Goal: Task Accomplishment & Management: Manage account settings

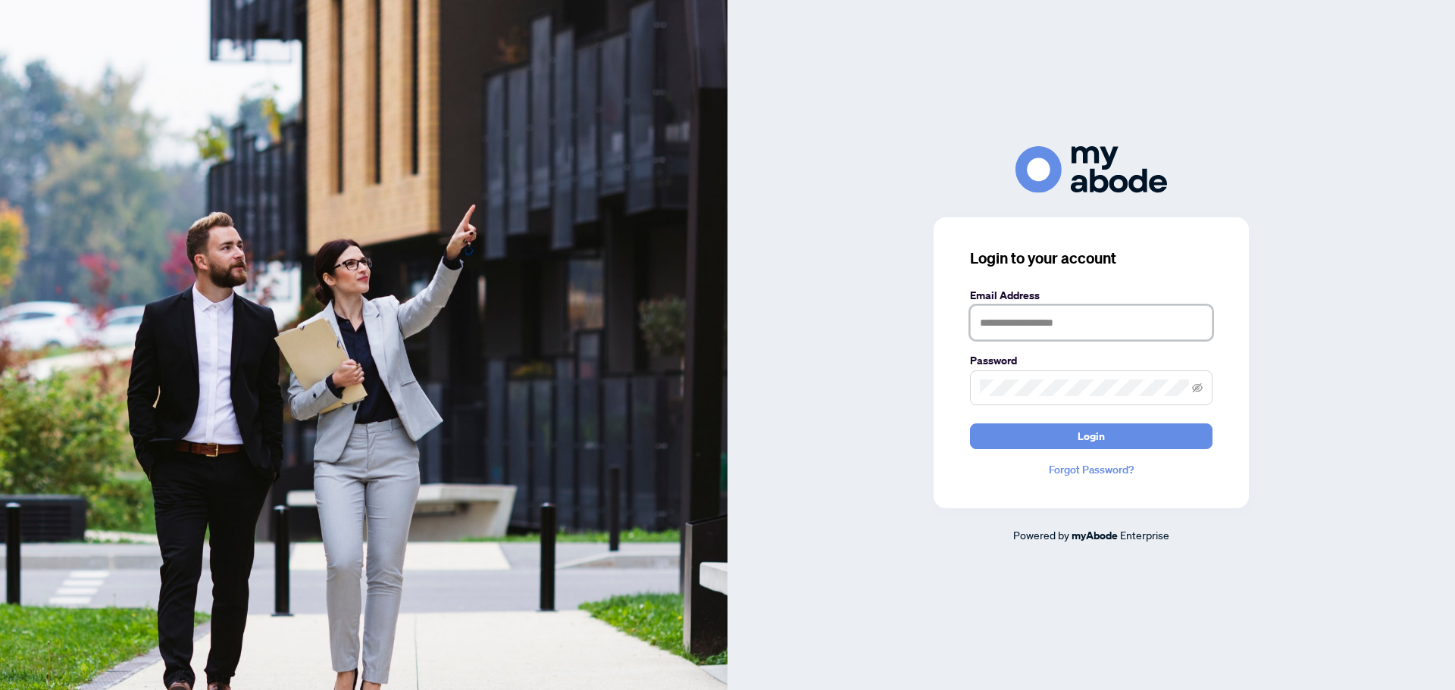
click at [990, 330] on input "text" at bounding box center [1091, 322] width 242 height 35
drag, startPoint x: 1097, startPoint y: 323, endPoint x: 890, endPoint y: 290, distance: 210.2
click at [890, 290] on div "**********" at bounding box center [1090, 344] width 727 height 397
type input "**********"
click at [970, 424] on button "Login" at bounding box center [1091, 437] width 242 height 26
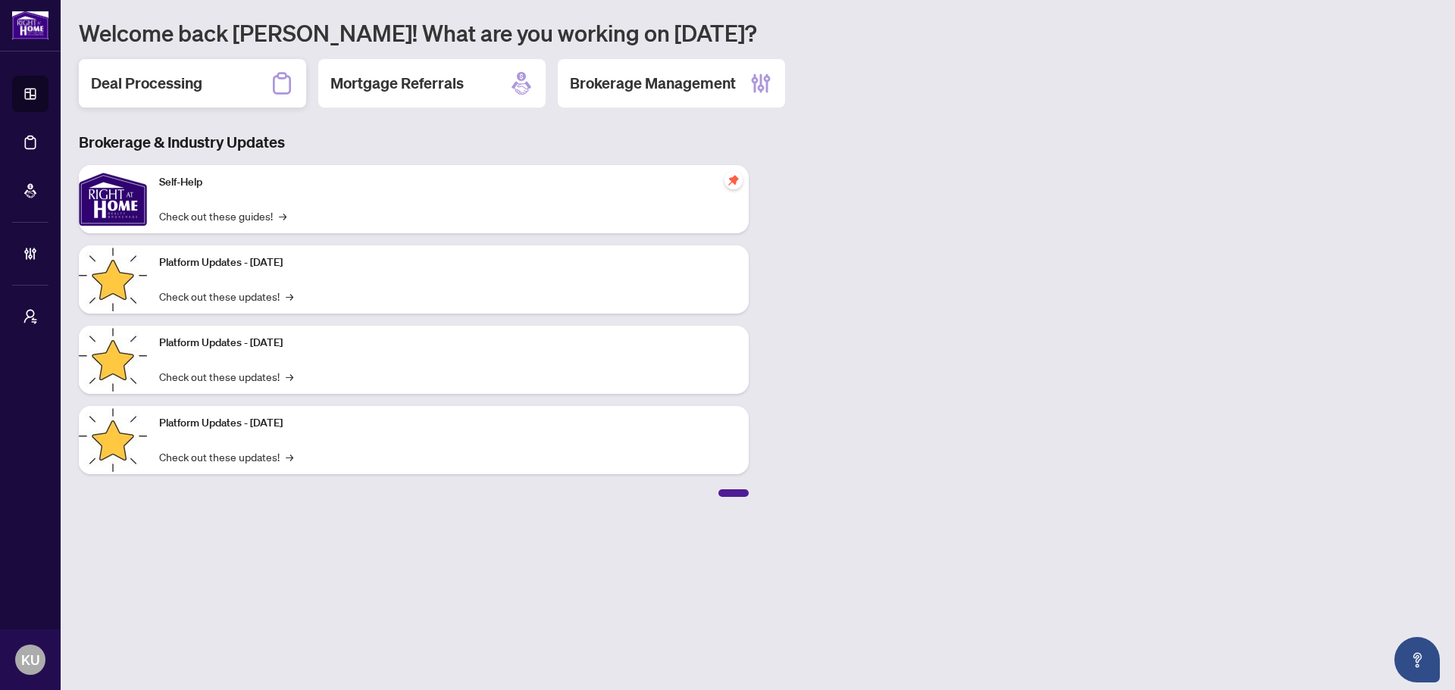
click at [143, 97] on div "Deal Processing" at bounding box center [192, 83] width 227 height 48
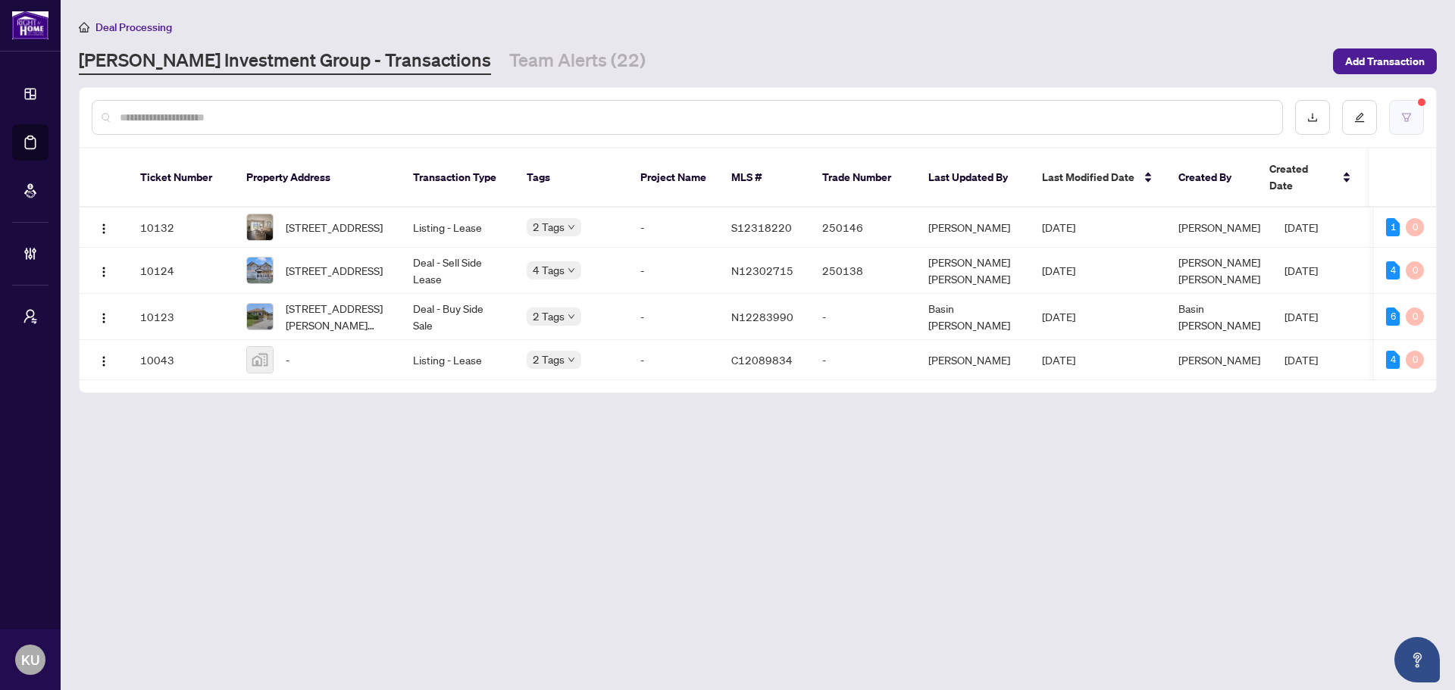
click at [1400, 124] on button "button" at bounding box center [1406, 117] width 35 height 35
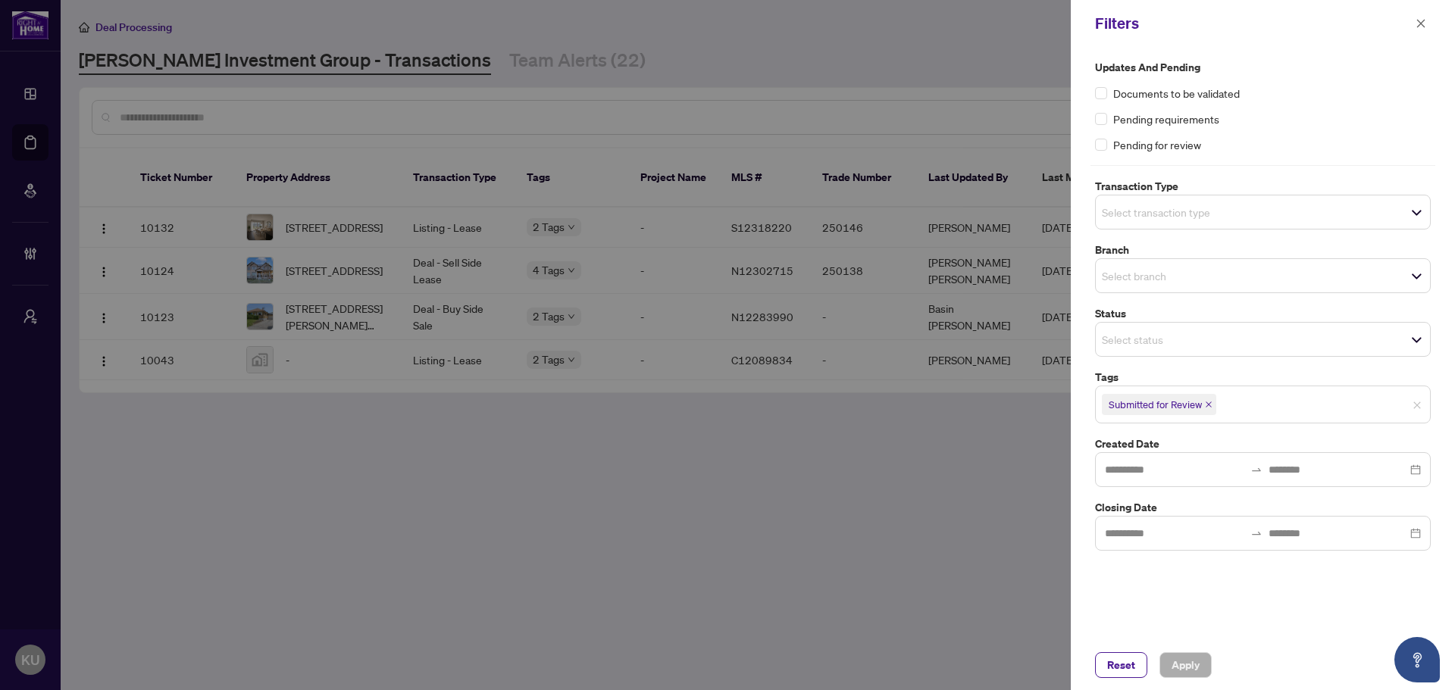
click at [1212, 405] on icon "close" at bounding box center [1209, 405] width 8 height 8
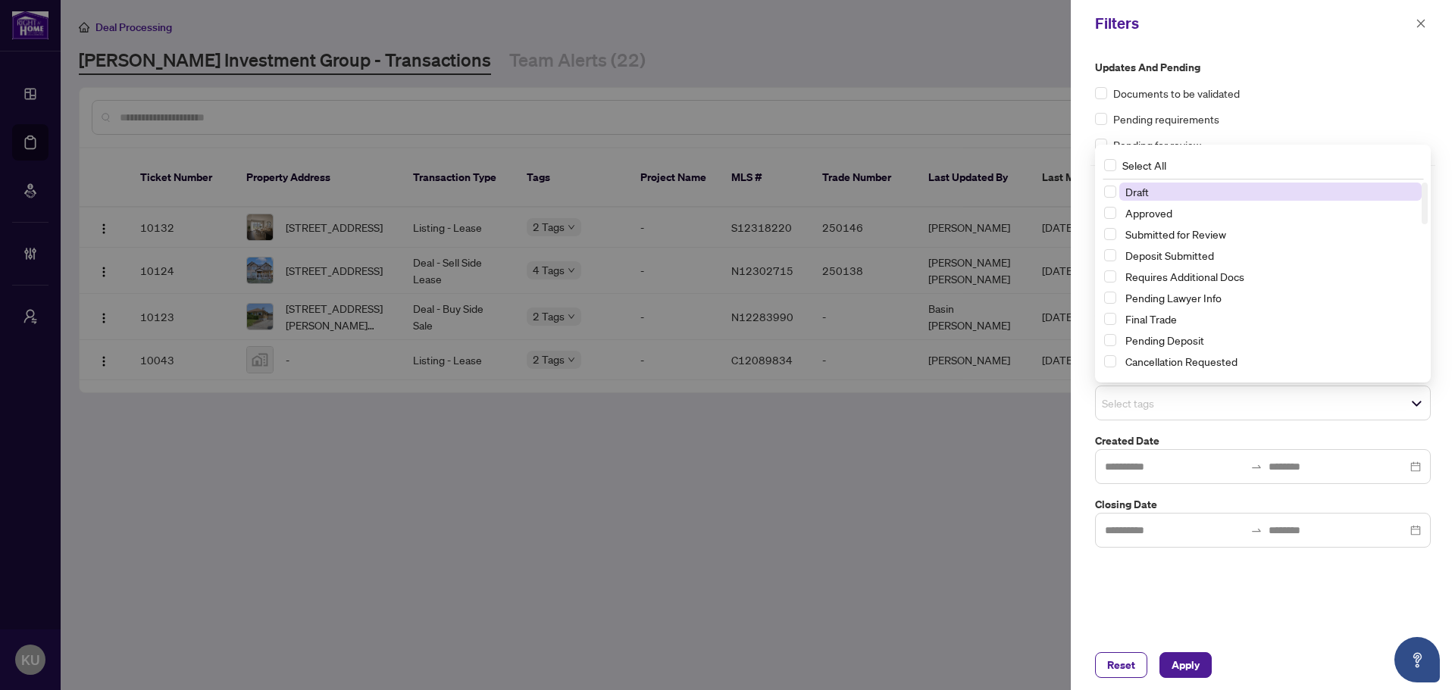
click at [1420, 398] on span "Select tags" at bounding box center [1263, 403] width 334 height 21
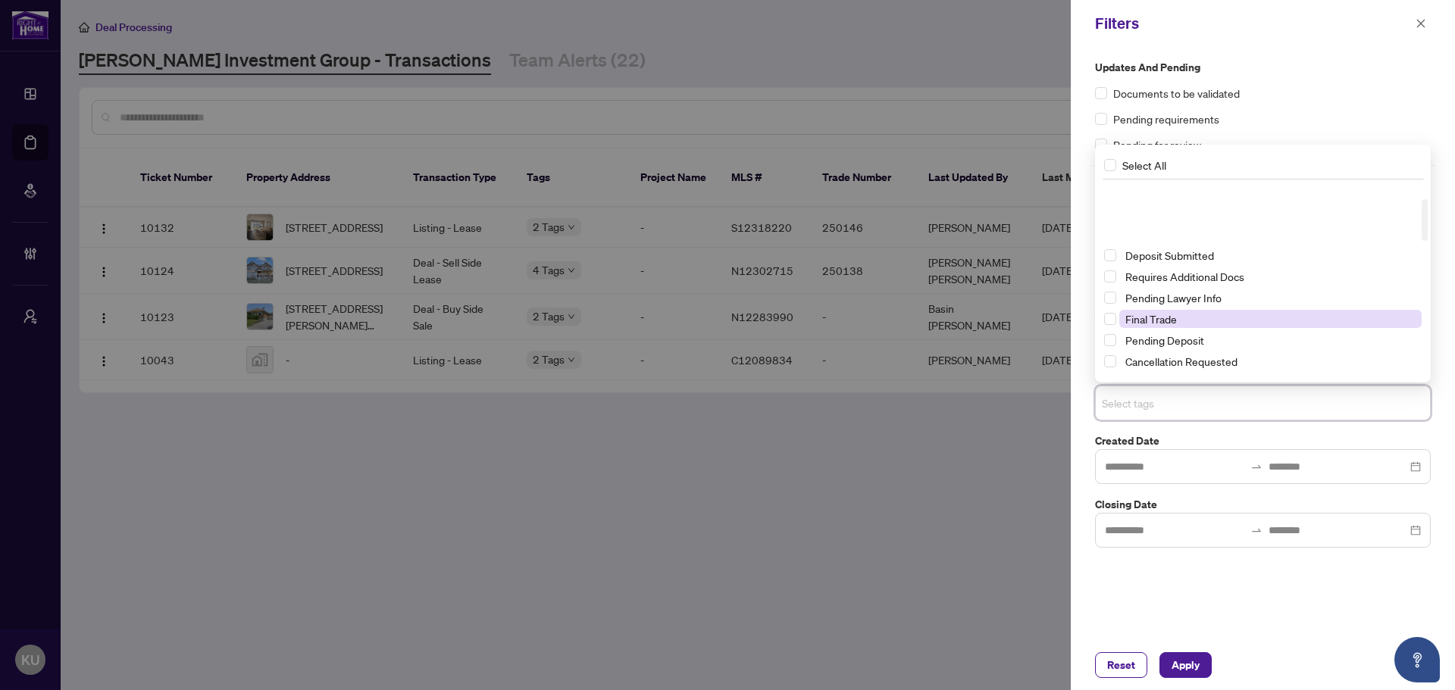
scroll to position [76, 0]
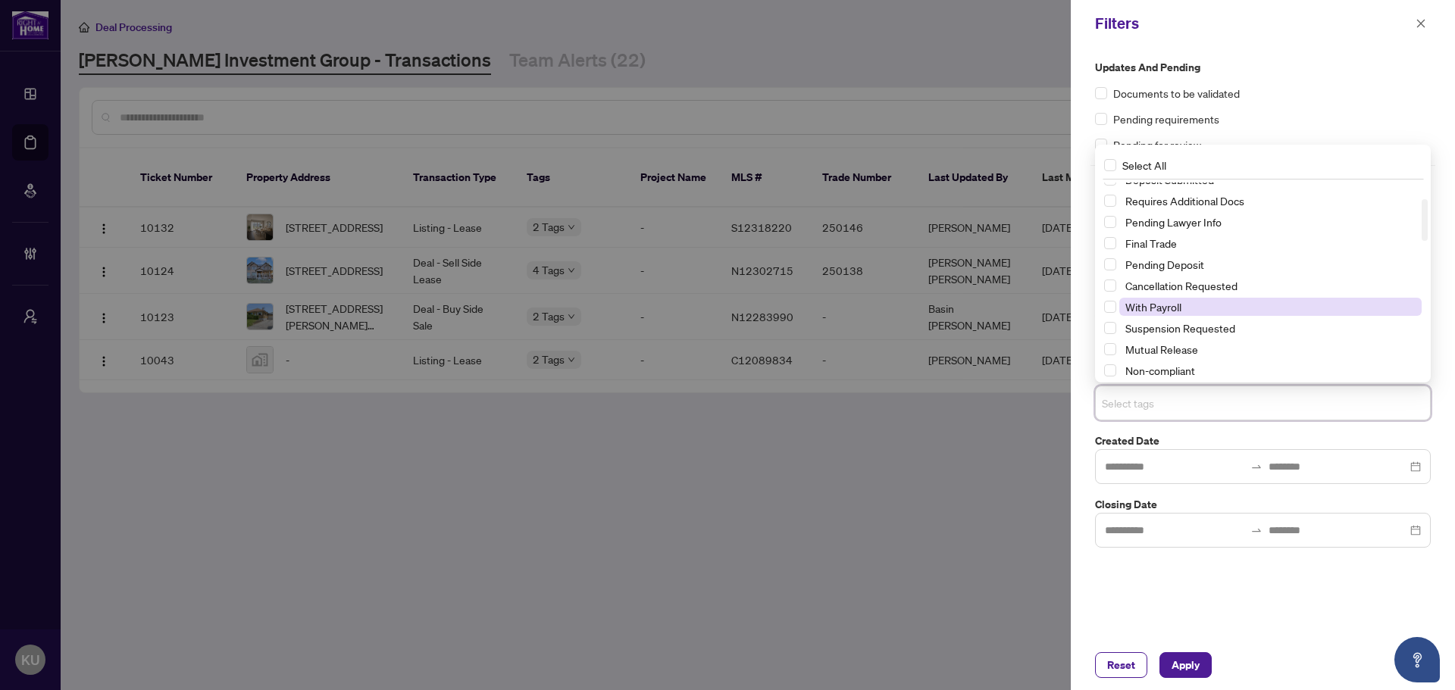
click at [1162, 314] on span "With Payroll" at bounding box center [1270, 307] width 302 height 18
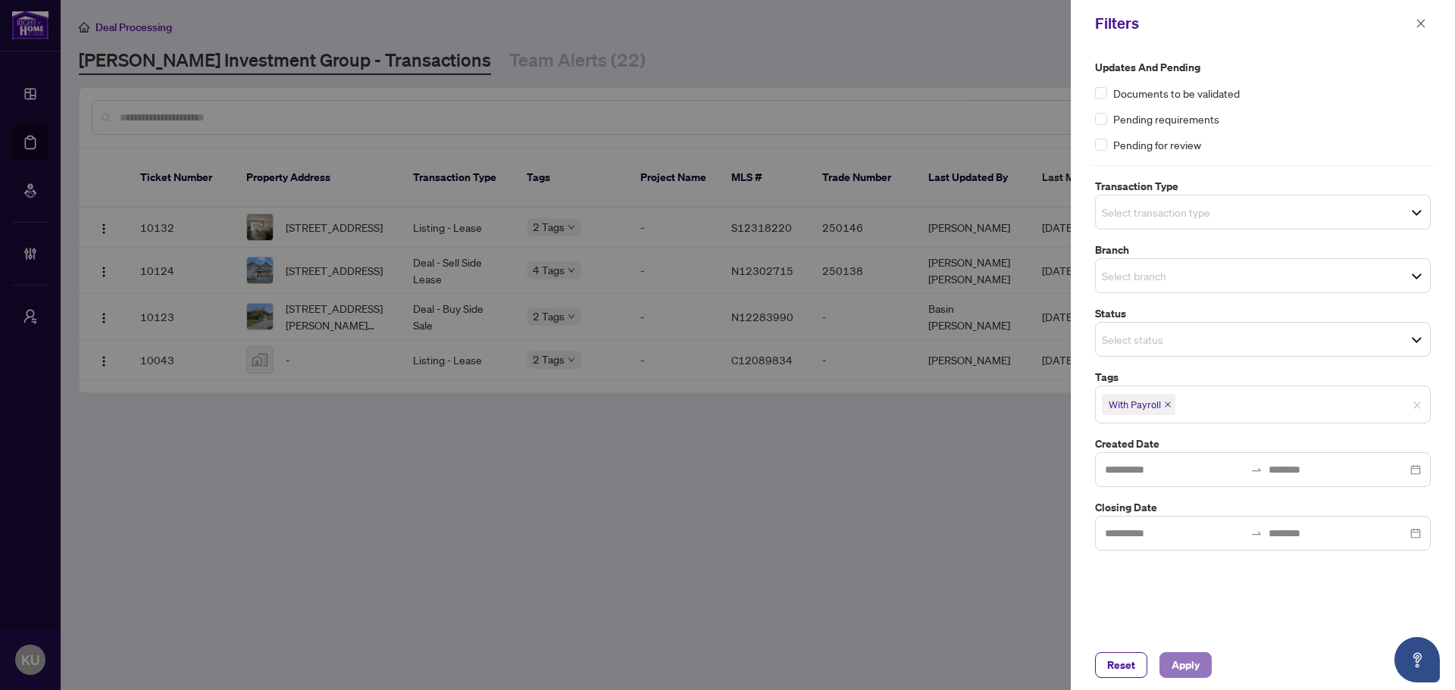
click at [1178, 667] on span "Apply" at bounding box center [1186, 665] width 28 height 24
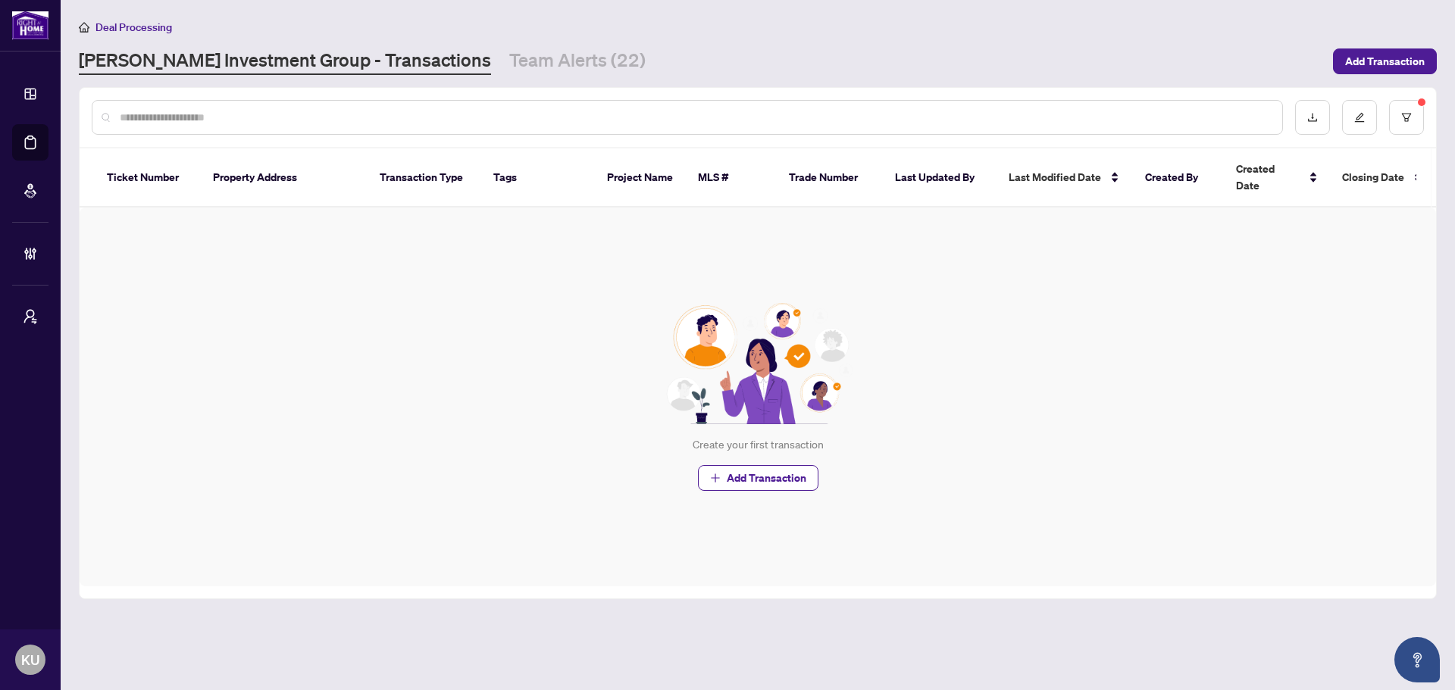
click at [420, 105] on div at bounding box center [687, 117] width 1191 height 35
click at [318, 114] on input "text" at bounding box center [695, 117] width 1150 height 17
click at [1405, 129] on button "button" at bounding box center [1406, 117] width 35 height 35
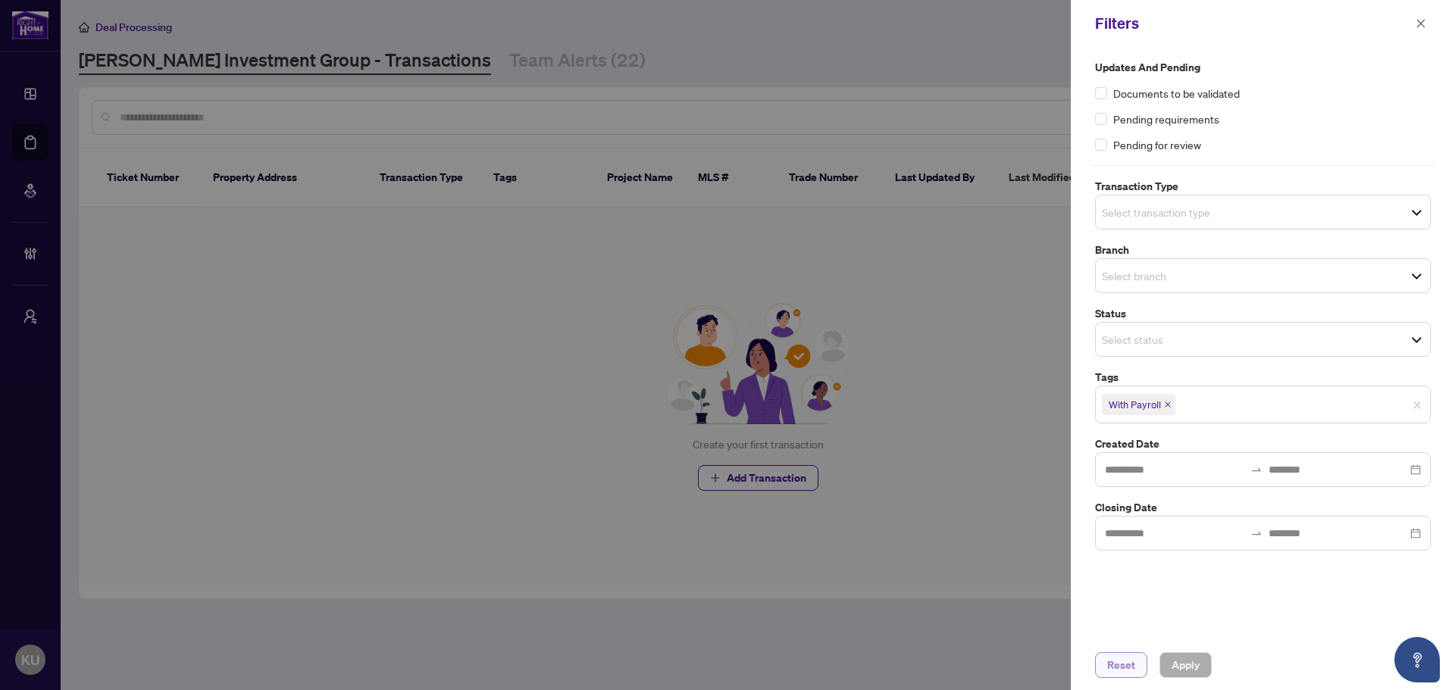
click at [1121, 665] on span "Reset" at bounding box center [1121, 665] width 28 height 24
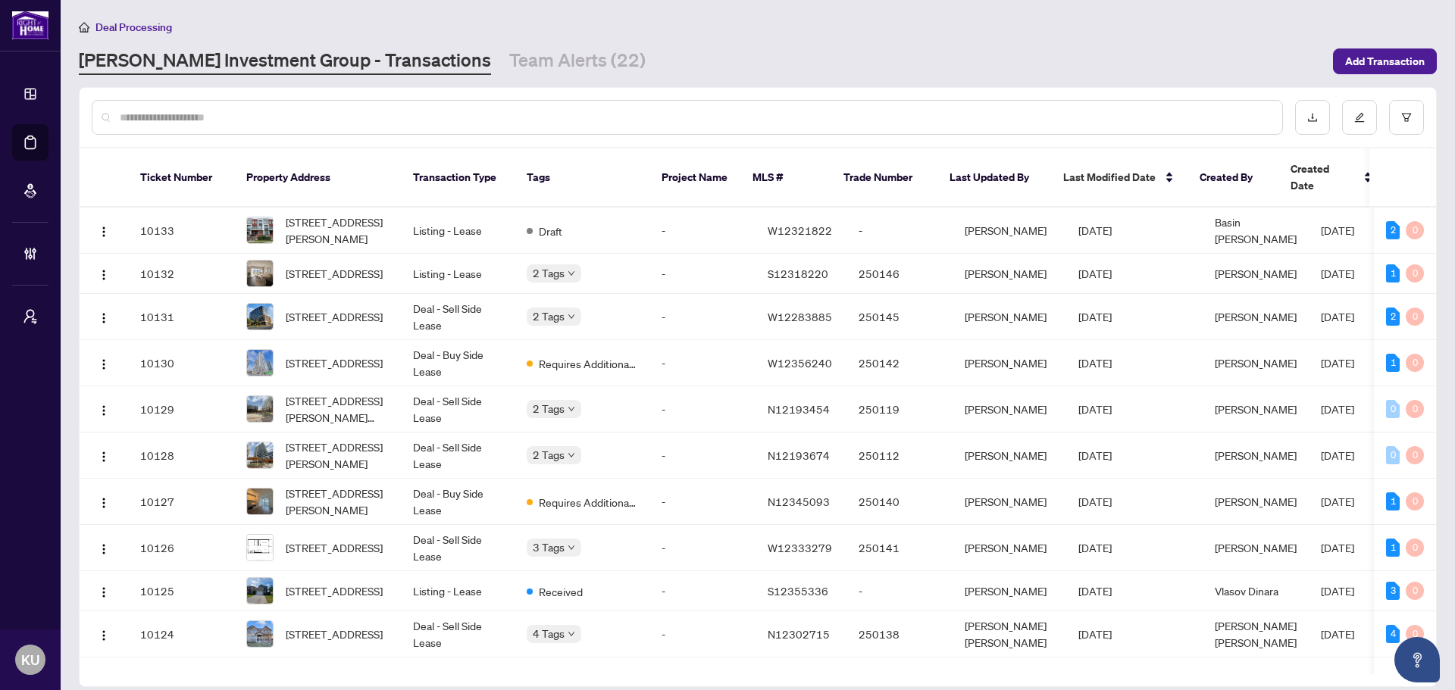
click at [212, 114] on input "text" at bounding box center [695, 117] width 1150 height 17
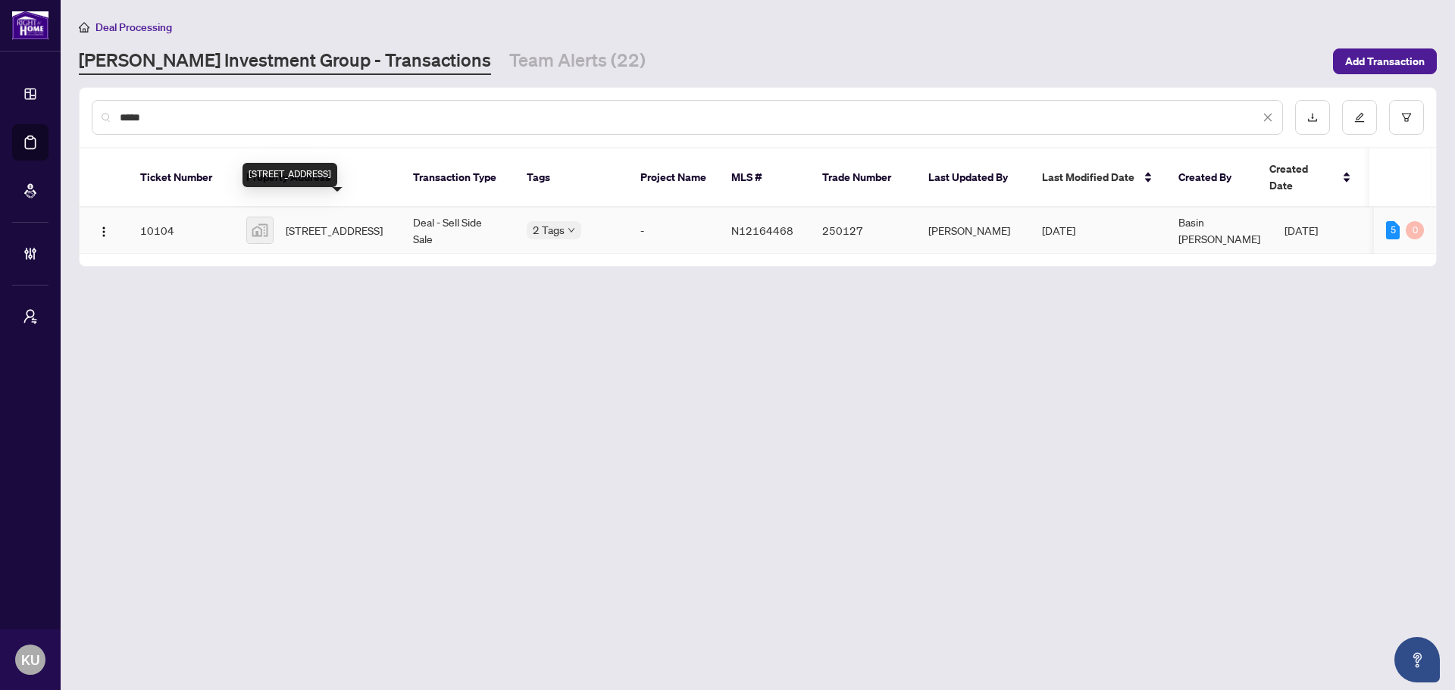
type input "*****"
click at [355, 222] on span "810-11611 Yonge St #810, Richmond Hill, ON, Canada" at bounding box center [334, 230] width 97 height 17
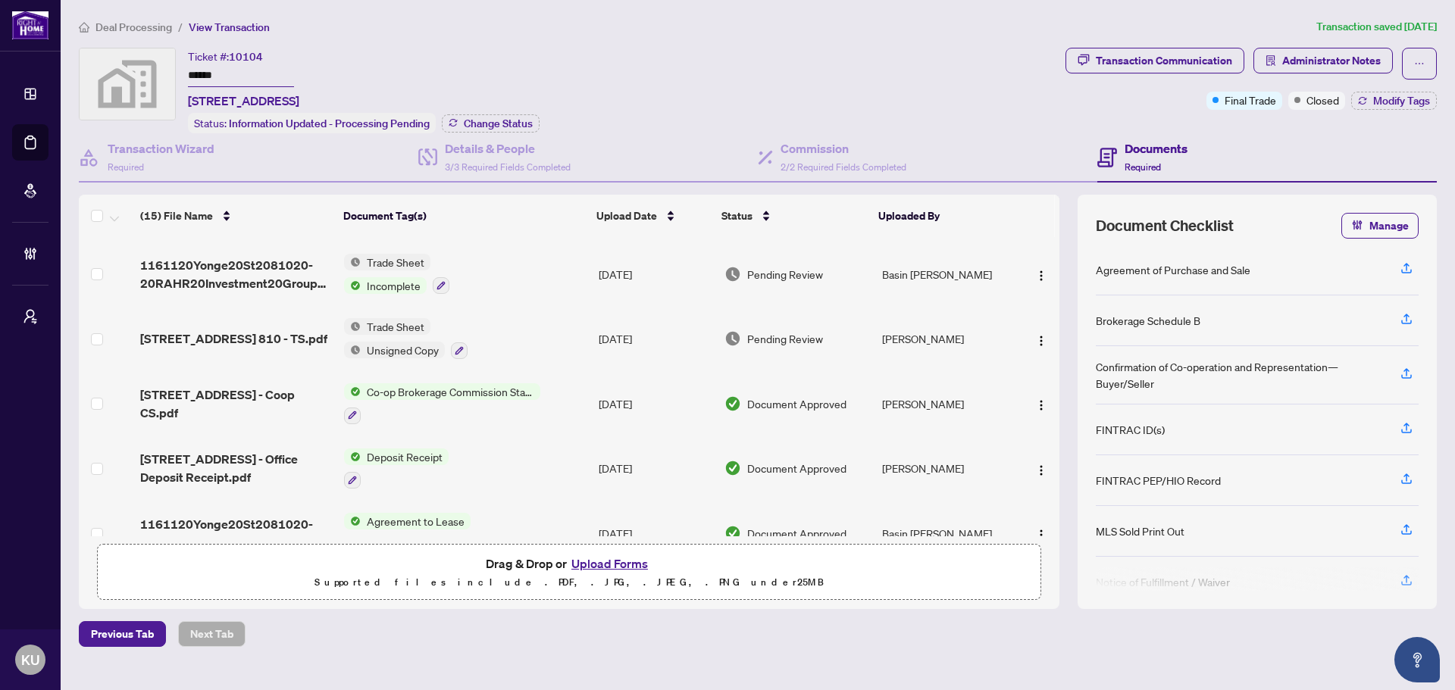
scroll to position [455, 0]
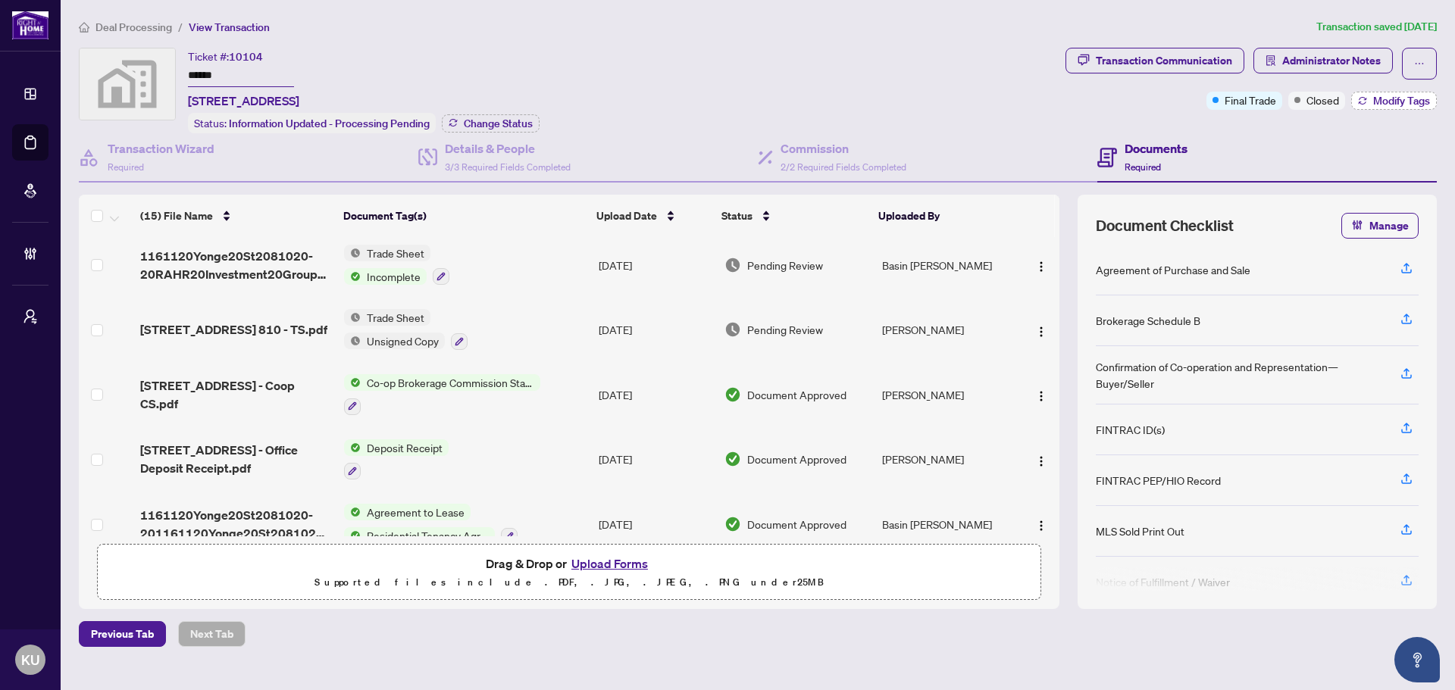
click at [1400, 99] on span "Modify Tags" at bounding box center [1401, 100] width 57 height 11
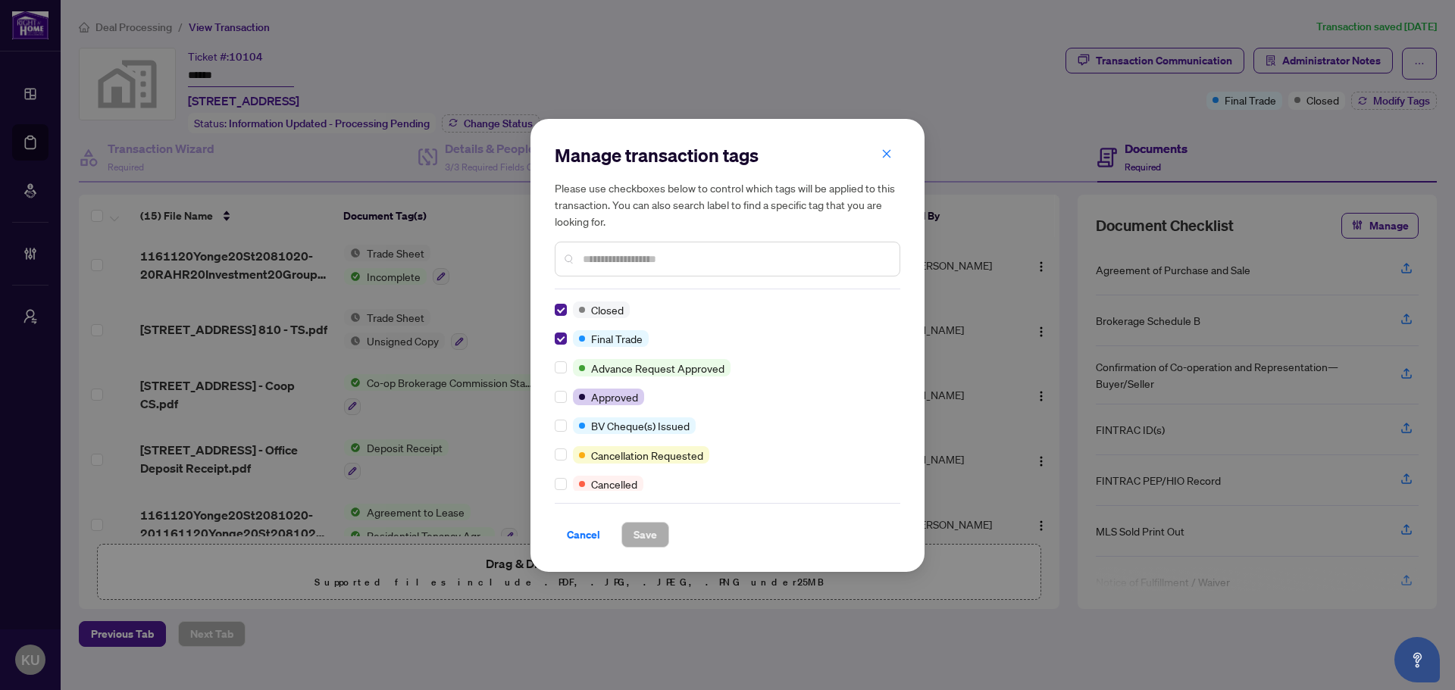
click at [619, 256] on input "text" at bounding box center [735, 259] width 305 height 17
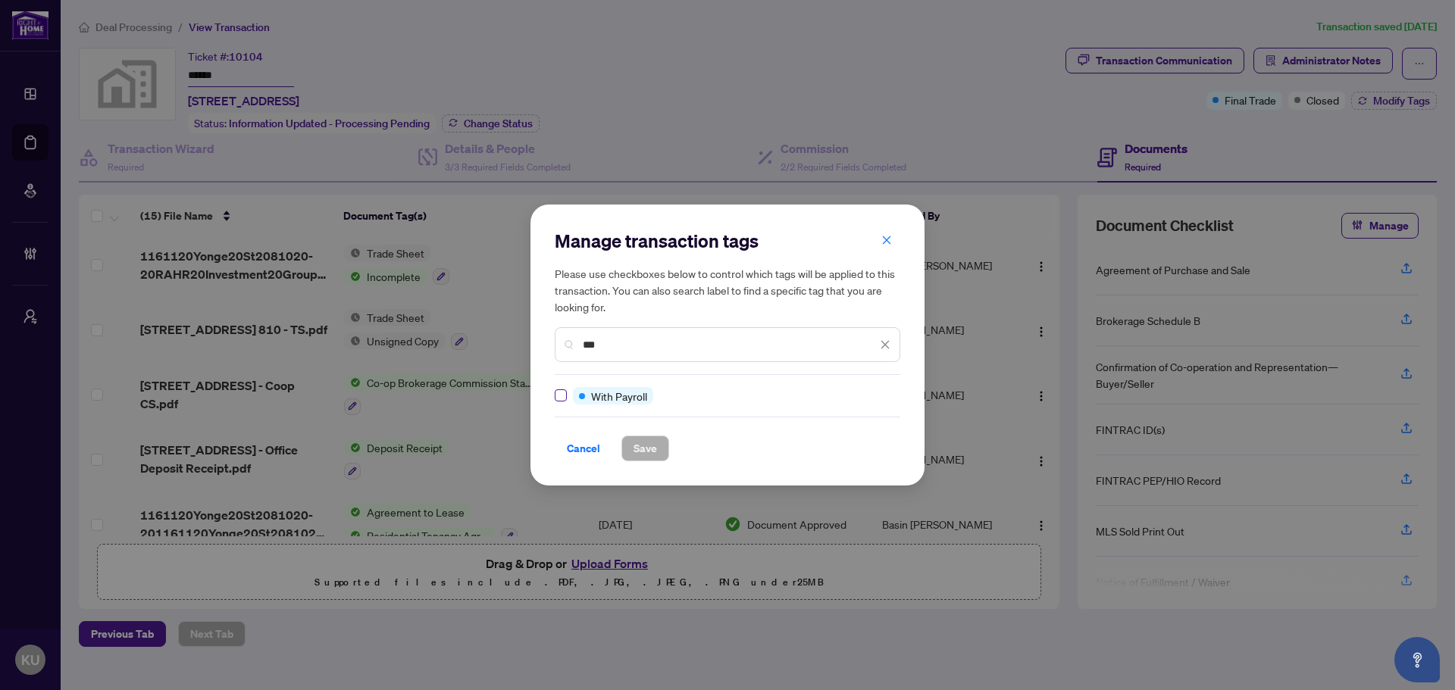
type input "***"
click at [667, 444] on button "Save" at bounding box center [645, 449] width 48 height 26
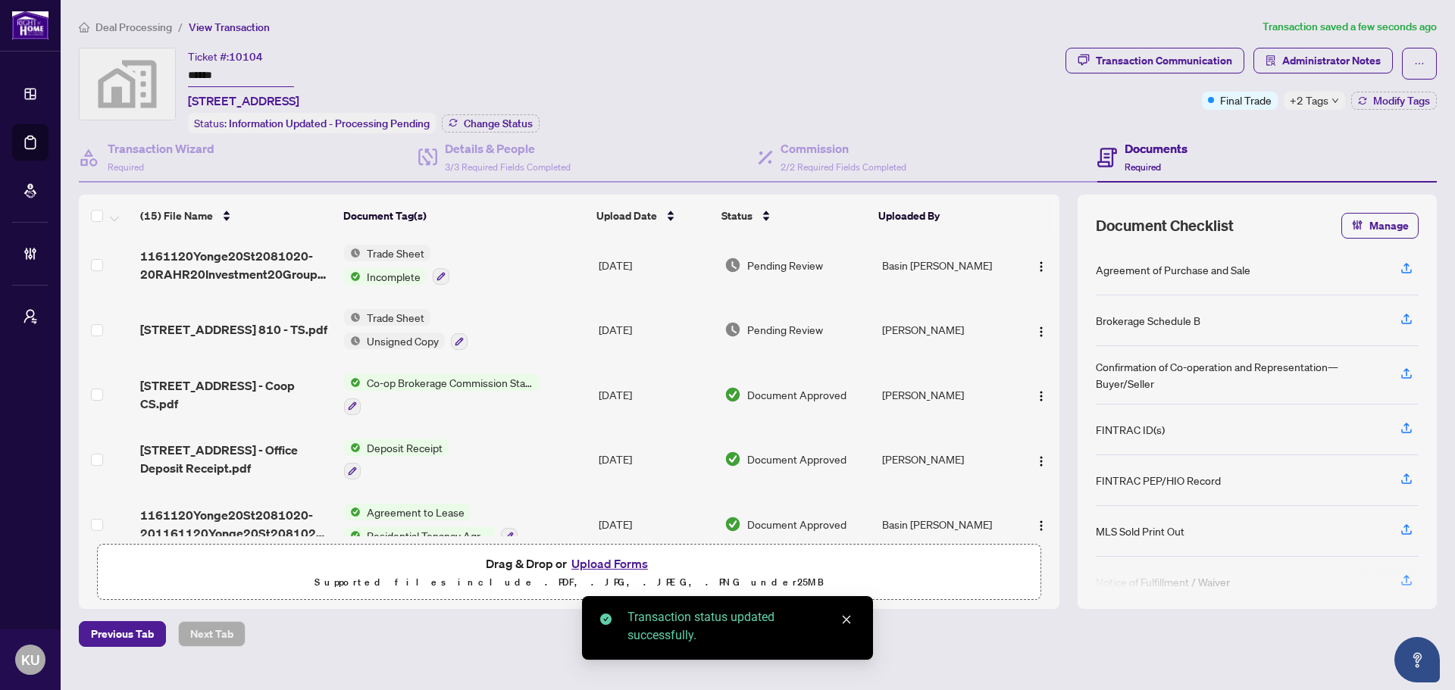
click at [172, 31] on li "Deal Processing" at bounding box center [125, 26] width 93 height 17
click at [160, 34] on li "Deal Processing" at bounding box center [125, 26] width 93 height 17
click at [164, 27] on span "Deal Processing" at bounding box center [133, 27] width 77 height 14
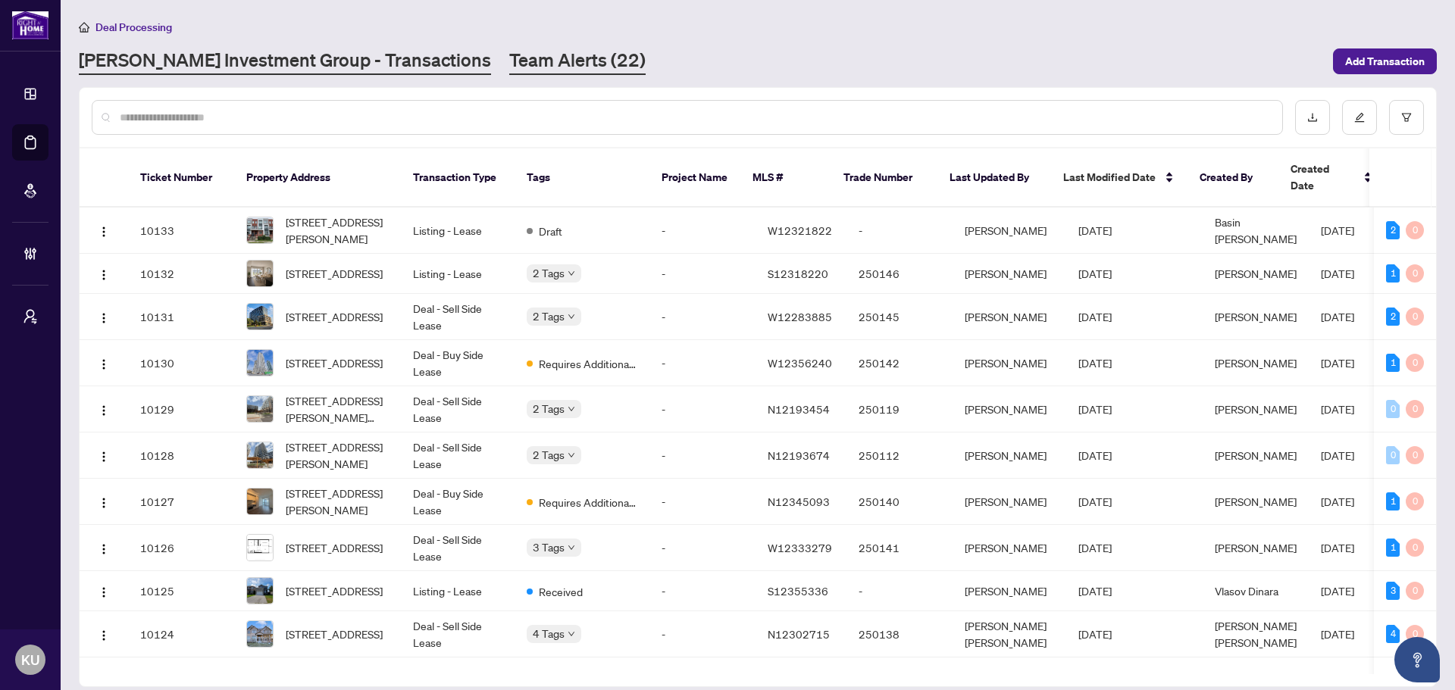
click at [524, 69] on link "Team Alerts (22)" at bounding box center [577, 61] width 136 height 27
